Goal: Information Seeking & Learning: Learn about a topic

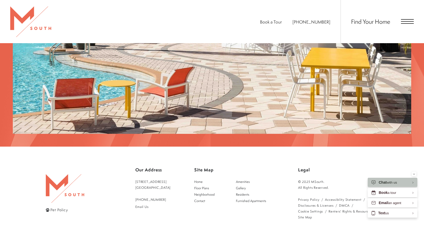
scroll to position [999, 0]
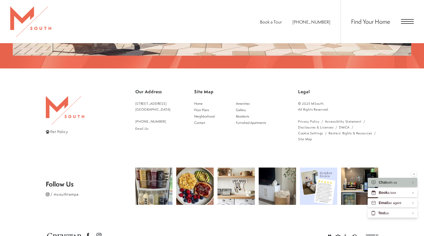
click at [407, 25] on div "Find Your Home" at bounding box center [376, 21] width 73 height 43
click at [408, 25] on div "Find Your Home" at bounding box center [376, 21] width 73 height 43
click at [408, 24] on div "Find Your Home" at bounding box center [376, 21] width 73 height 43
click at [409, 20] on span "Open Menu" at bounding box center [407, 21] width 13 height 5
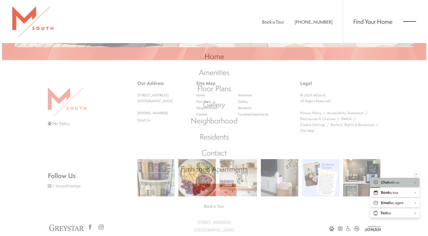
scroll to position [0, 0]
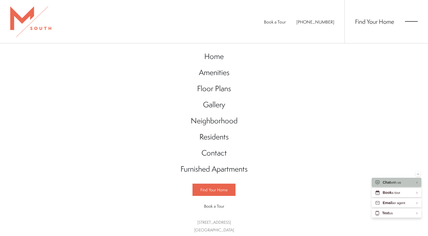
click at [405, 24] on span "Open Menu" at bounding box center [411, 23] width 13 height 1
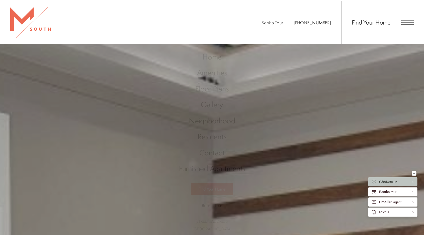
scroll to position [999, 0]
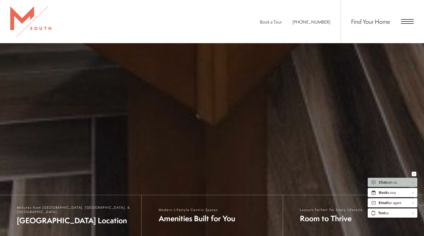
click at [405, 23] on span "Open Menu" at bounding box center [407, 23] width 13 height 1
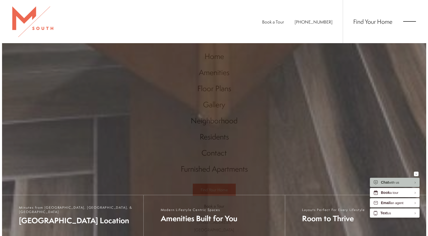
scroll to position [0, 0]
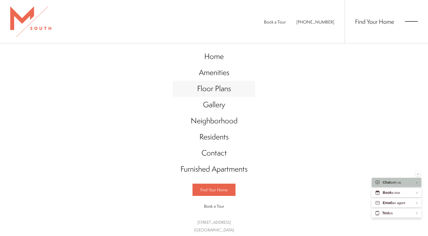
click at [229, 89] on span "Floor Plans" at bounding box center [214, 88] width 34 height 10
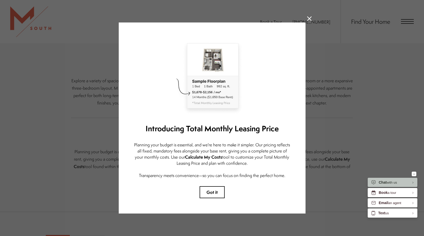
click at [310, 16] on icon at bounding box center [309, 18] width 5 height 5
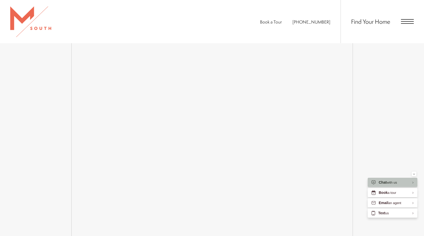
scroll to position [719, 0]
click at [408, 20] on span "Open Menu" at bounding box center [407, 19] width 13 height 1
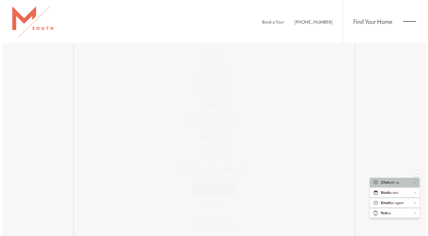
scroll to position [0, 0]
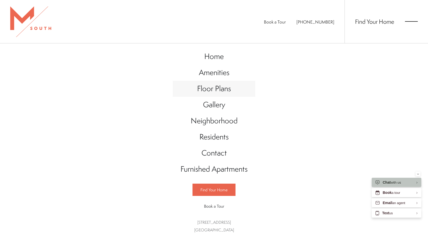
drag, startPoint x: 207, startPoint y: 89, endPoint x: 199, endPoint y: 88, distance: 7.9
click at [207, 89] on span "Floor Plans" at bounding box center [214, 88] width 34 height 10
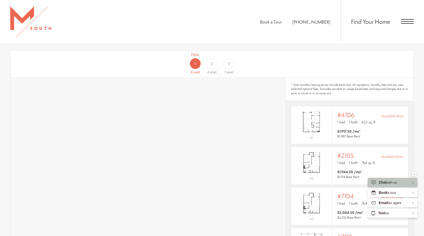
scroll to position [307, 0]
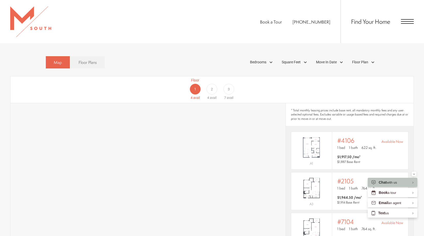
click at [210, 87] on div "Floor 2 4 avail" at bounding box center [212, 89] width 17 height 23
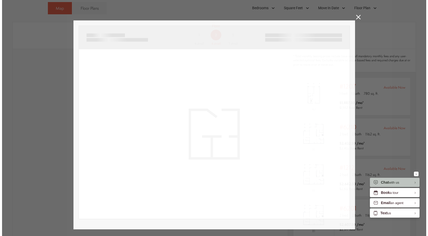
scroll to position [0, 0]
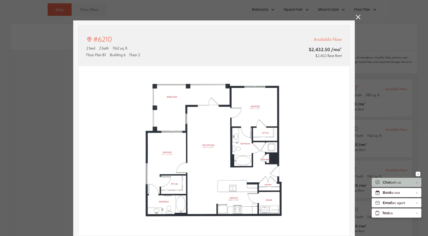
type input "**********"
click at [358, 18] on icon at bounding box center [358, 17] width 5 height 5
type input "**********"
click at [358, 18] on icon at bounding box center [358, 17] width 5 height 5
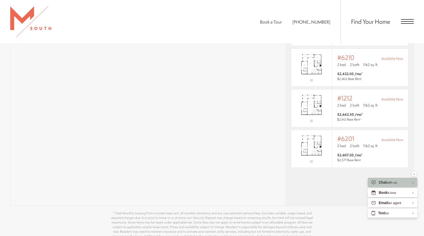
scroll to position [489, 0]
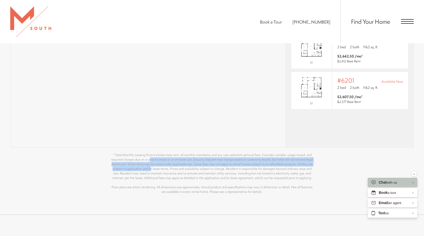
drag, startPoint x: 316, startPoint y: 138, endPoint x: 317, endPoint y: 157, distance: 19.5
click at [317, 157] on div "Floor 1 4 avail Floor 2 4 avail Floor 3 7 avail List View 4" at bounding box center [211, 44] width 403 height 300
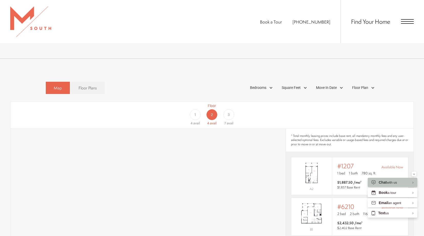
scroll to position [286, 0]
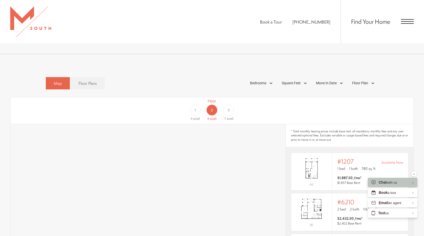
click at [364, 75] on div "Map Floor Plans Bedrooms 1 Bedroom 2 Bedroom 3 Bedroom" at bounding box center [212, 84] width 333 height 18
click at [367, 81] on span "Floor Plan" at bounding box center [360, 83] width 16 height 5
click at [409, 84] on div "Map Floor Plans Bedrooms 1 Bedroom Clear" at bounding box center [211, 84] width 403 height 18
click at [347, 207] on p "2 bed 2 bath 1162 sq. ft." at bounding box center [370, 209] width 66 height 5
click at [407, 17] on div "Find Your Home" at bounding box center [376, 21] width 73 height 43
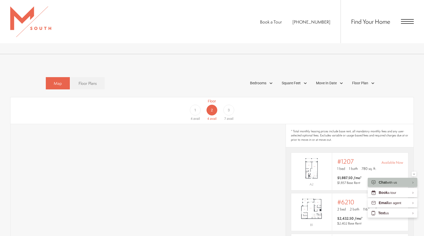
click at [406, 23] on span "Open Menu" at bounding box center [407, 23] width 13 height 1
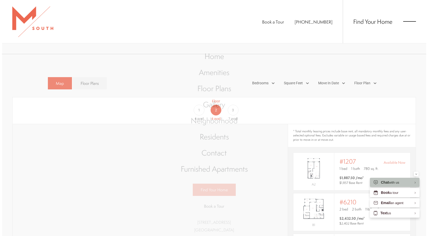
scroll to position [0, 0]
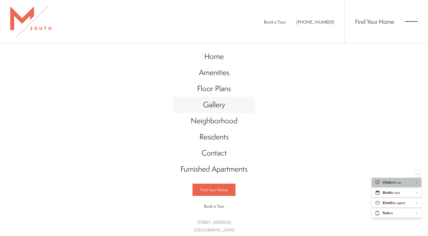
click at [210, 105] on span "Gallery" at bounding box center [214, 105] width 22 height 10
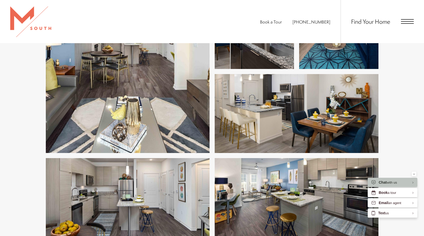
scroll to position [1049, 0]
